Goal: Transaction & Acquisition: Purchase product/service

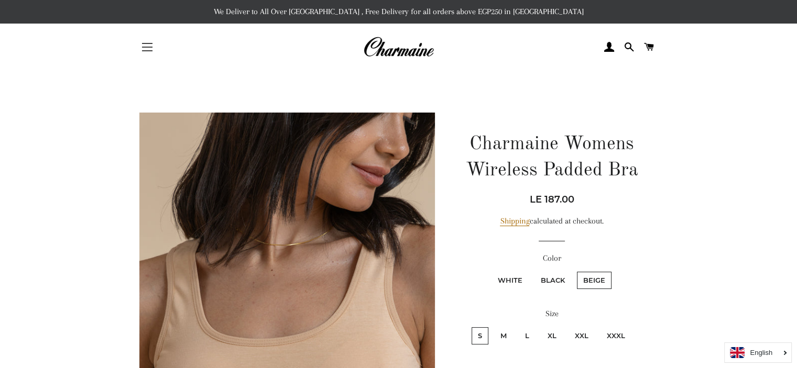
click at [137, 42] on button "Site navigation" at bounding box center [147, 47] width 26 height 26
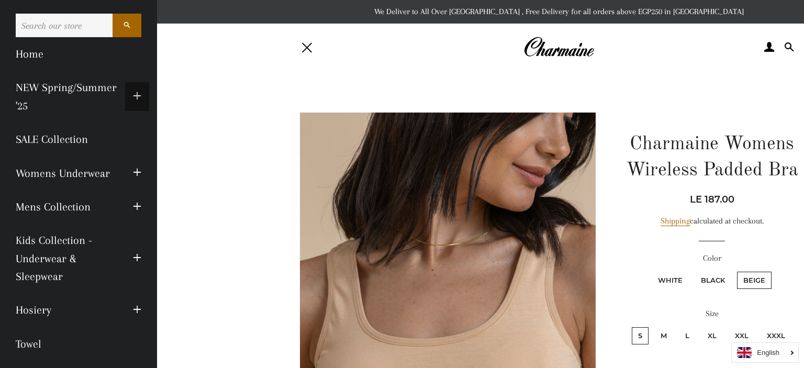
click at [135, 84] on button "Expand submenu NEW Spring/Summer '25 Collapse submenu NEW Spring/Summer '25" at bounding box center [137, 96] width 24 height 29
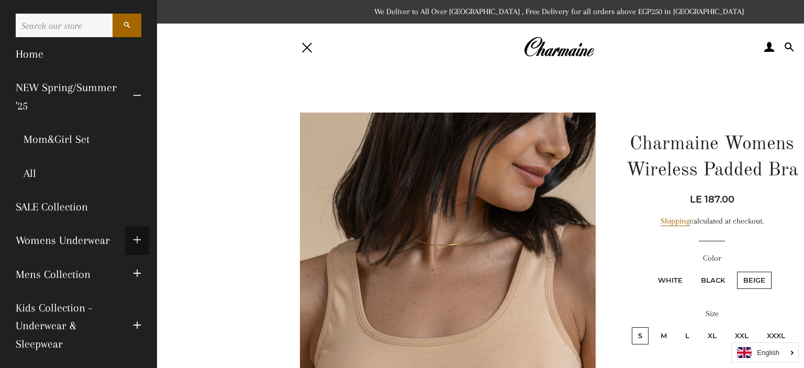
click at [135, 239] on button "Expand submenu Womens Underwear Collapse submenu Womens Underwear" at bounding box center [137, 240] width 24 height 29
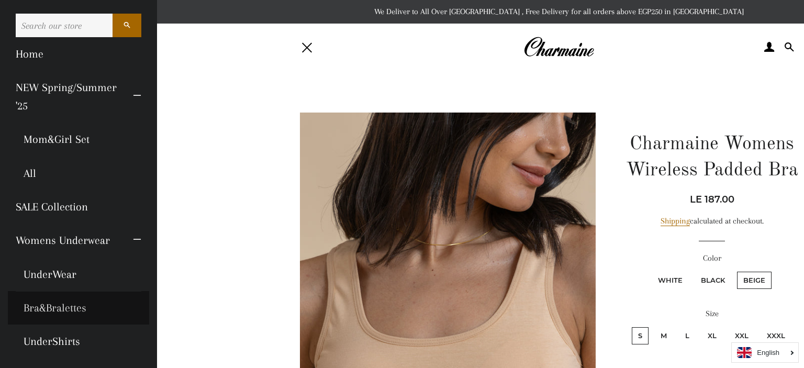
click at [68, 305] on link "Bra&Bralettes" at bounding box center [78, 308] width 141 height 34
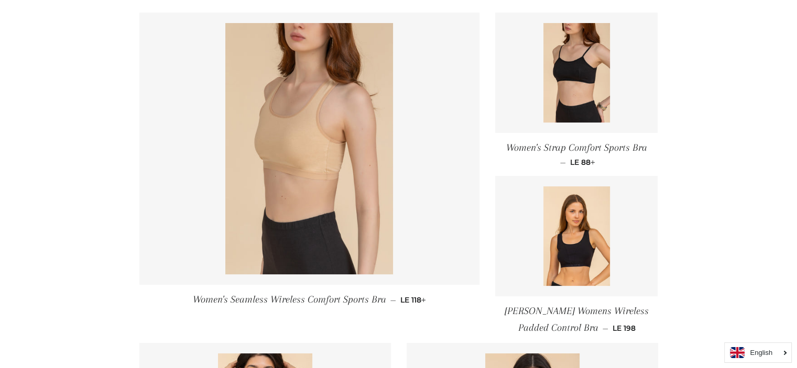
scroll to position [191, 0]
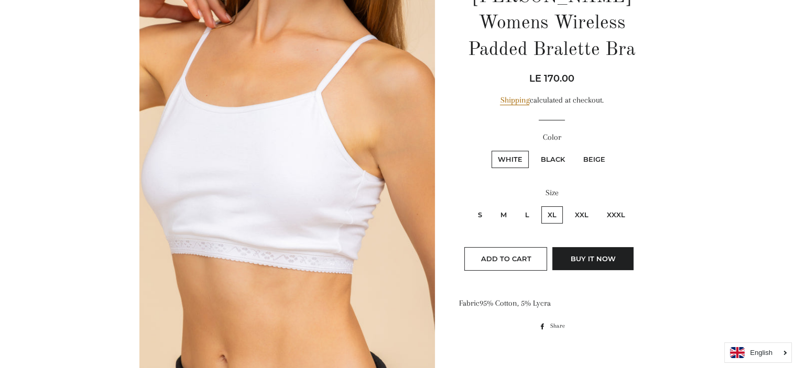
scroll to position [146, 0]
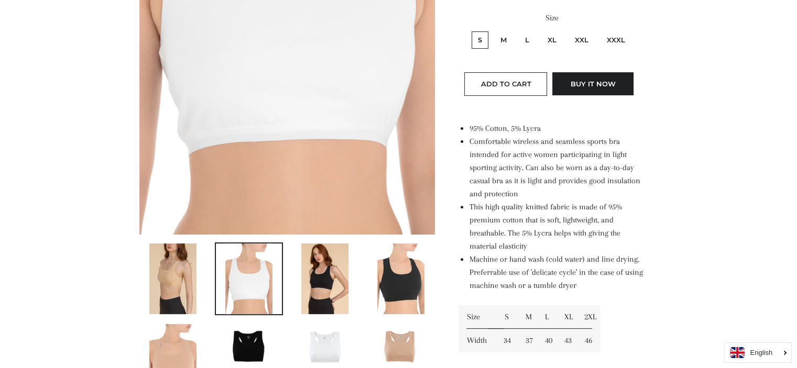
scroll to position [320, 0]
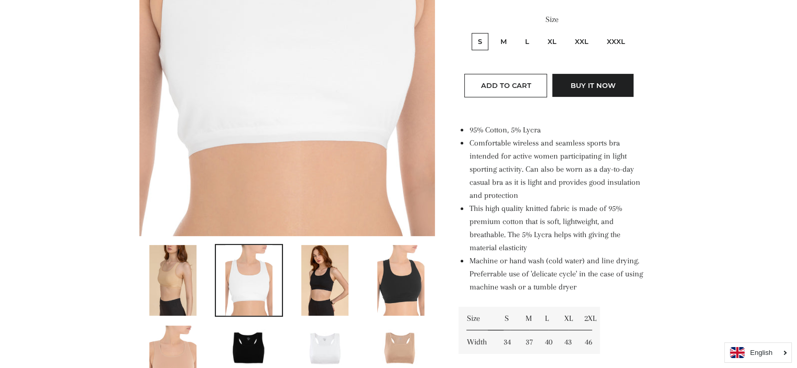
click at [182, 296] on img at bounding box center [172, 280] width 47 height 71
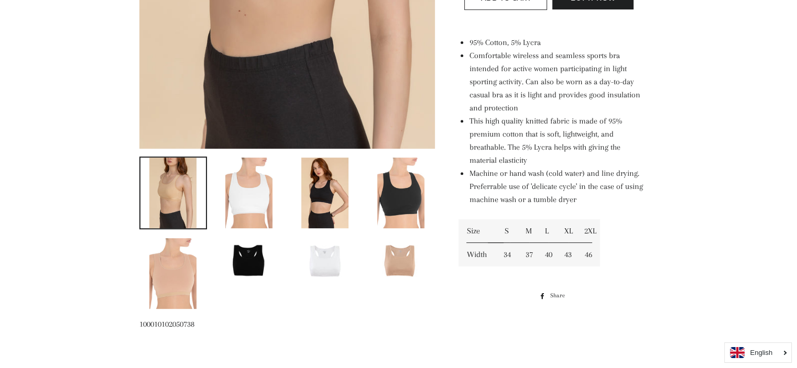
scroll to position [406, 0]
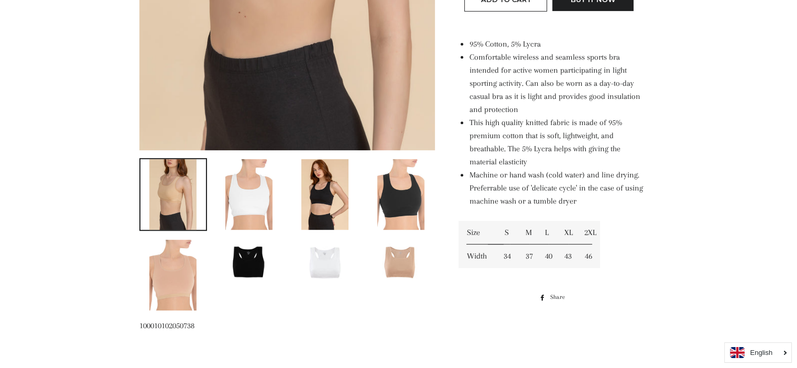
click at [317, 198] on img at bounding box center [324, 194] width 47 height 71
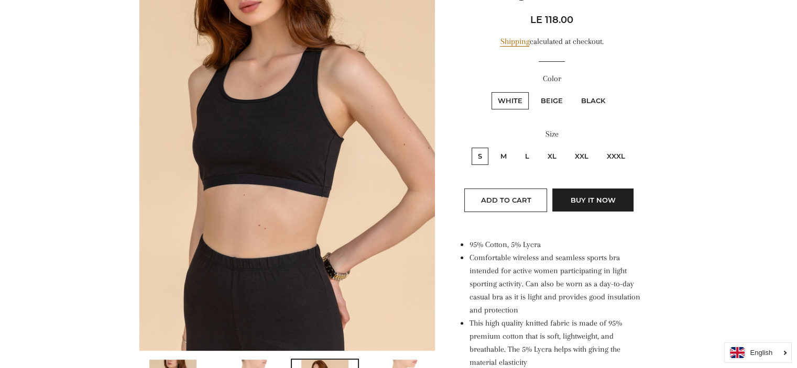
scroll to position [0, 0]
